Goal: Transaction & Acquisition: Purchase product/service

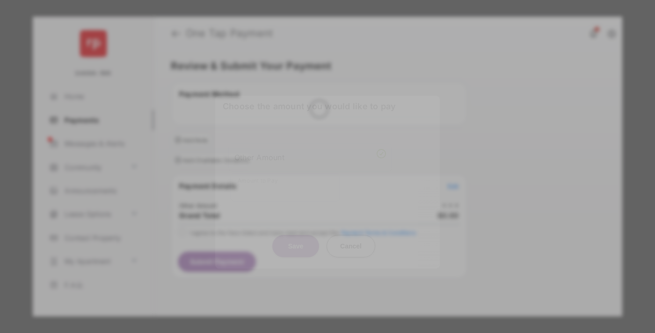
click at [310, 150] on div "Other Amount" at bounding box center [309, 158] width 151 height 16
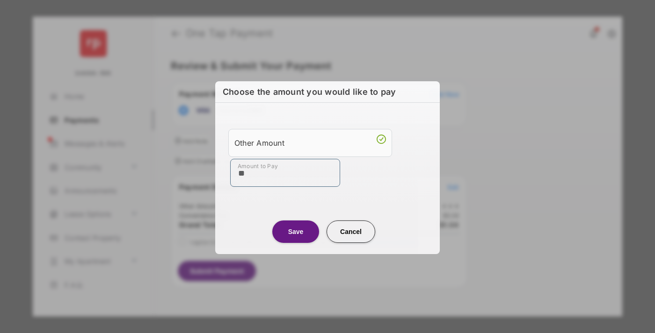
type input "**"
click at [295, 231] on button "Save" at bounding box center [295, 232] width 47 height 22
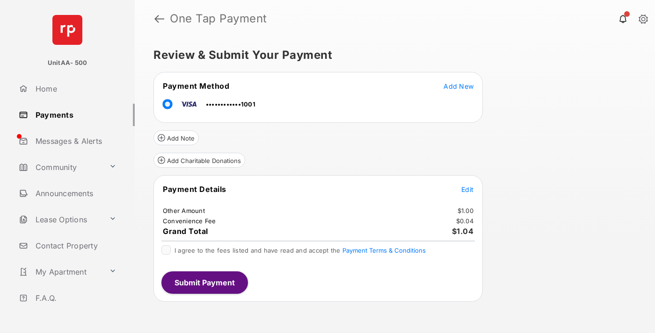
click at [467, 189] on span "Edit" at bounding box center [467, 190] width 12 height 8
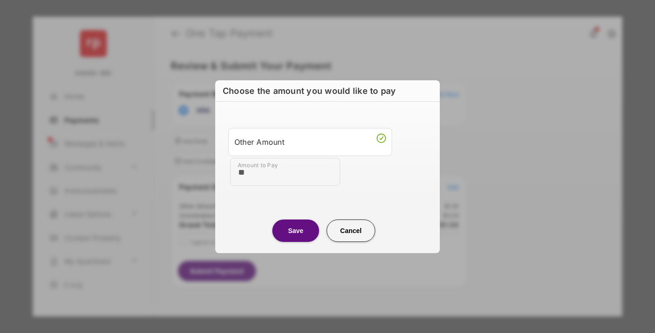
click at [295, 230] on button "Save" at bounding box center [295, 231] width 47 height 22
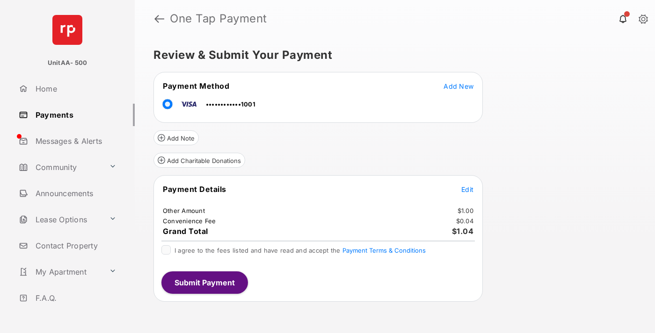
click at [204, 282] on button "Submit Payment" at bounding box center [204, 283] width 86 height 22
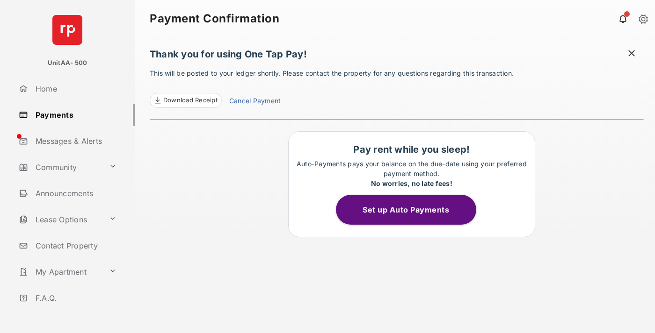
click at [73, 115] on link "Payments" at bounding box center [75, 115] width 120 height 22
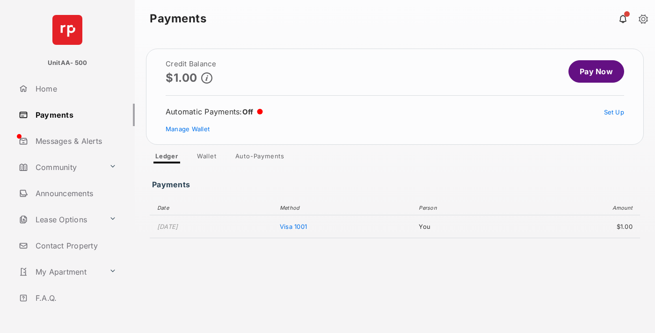
click at [592, 72] on link "Pay Now" at bounding box center [596, 71] width 56 height 22
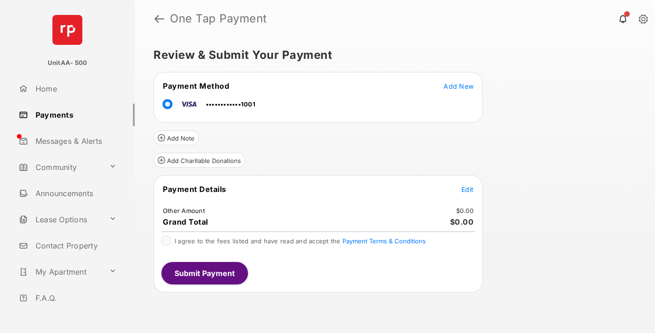
click at [467, 189] on span "Edit" at bounding box center [467, 190] width 12 height 8
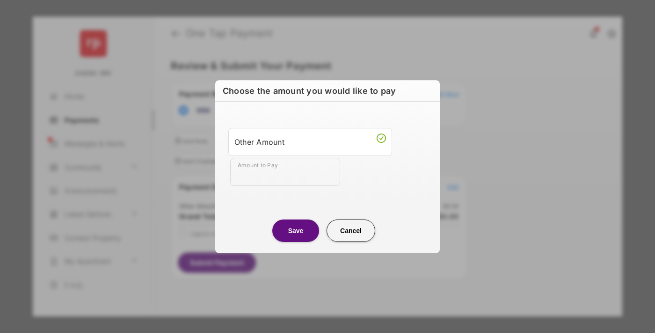
click at [310, 142] on div "Other Amount" at bounding box center [309, 142] width 151 height 16
type input "**"
click at [295, 230] on button "Save" at bounding box center [295, 230] width 47 height 22
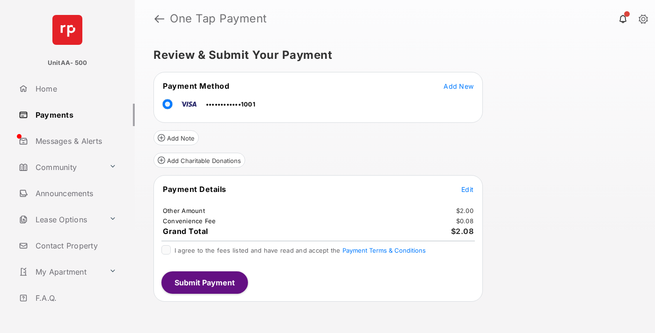
click at [204, 282] on button "Submit Payment" at bounding box center [204, 283] width 86 height 22
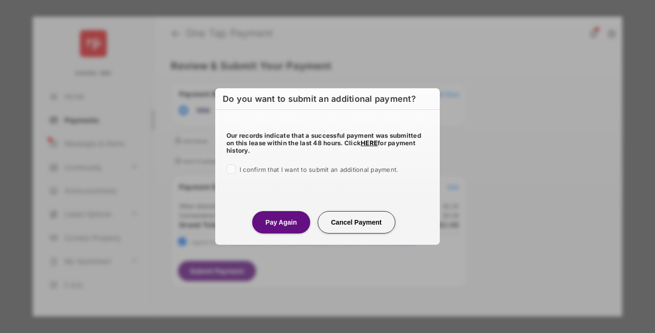
click at [281, 222] on button "Pay Again" at bounding box center [281, 222] width 58 height 22
